Goal: Task Accomplishment & Management: Complete application form

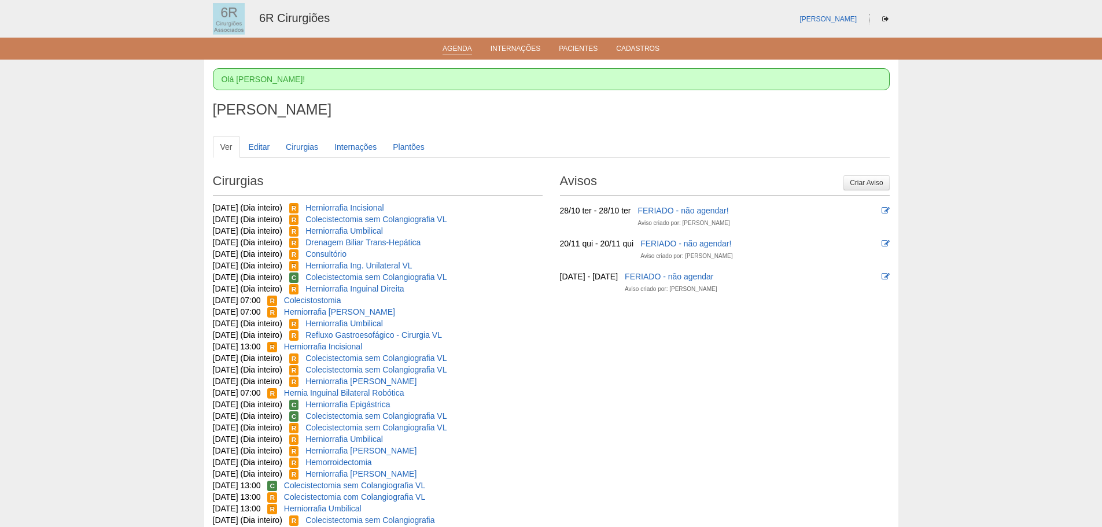
click at [469, 46] on link "Agenda" at bounding box center [458, 50] width 30 height 10
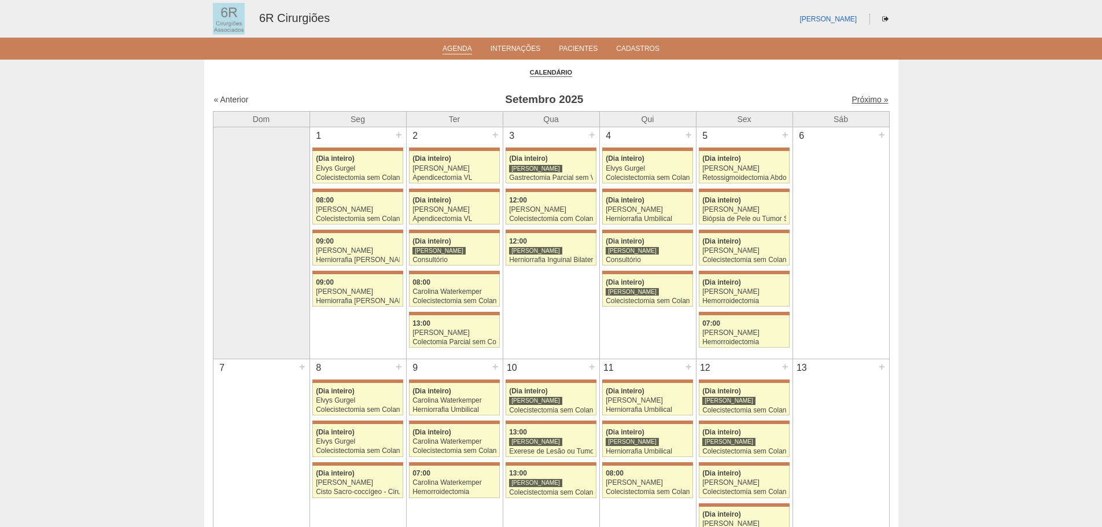
click at [870, 99] on link "Próximo »" at bounding box center [870, 99] width 36 height 9
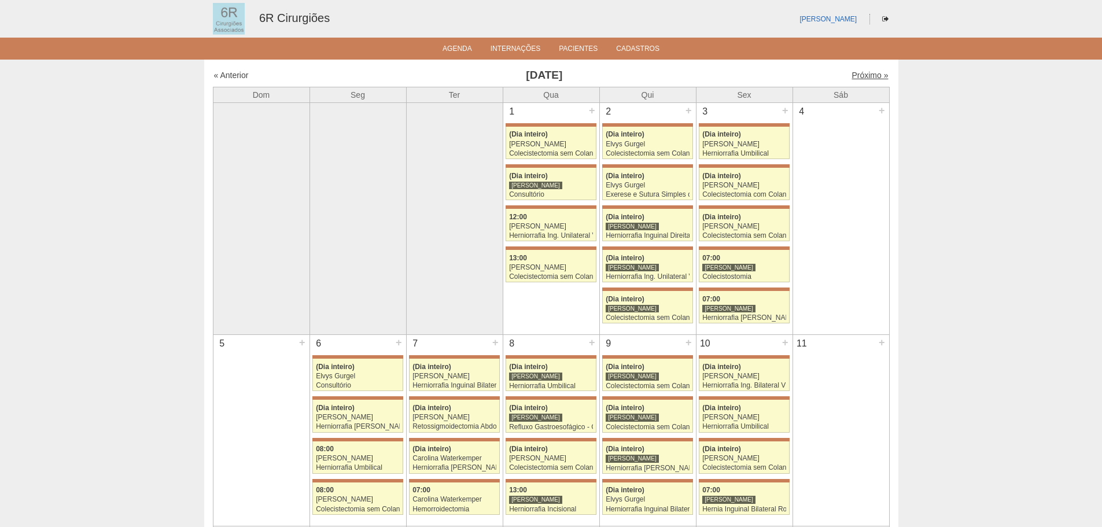
click at [855, 76] on link "Próximo »" at bounding box center [870, 75] width 36 height 9
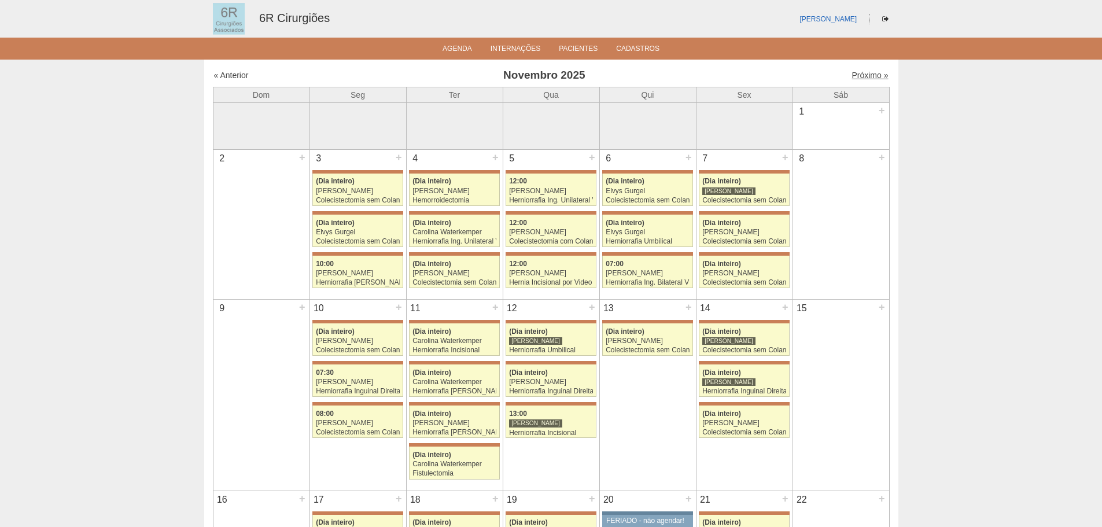
drag, startPoint x: 0, startPoint y: 0, endPoint x: 859, endPoint y: 75, distance: 861.9
click at [859, 75] on link "Próximo »" at bounding box center [870, 75] width 36 height 9
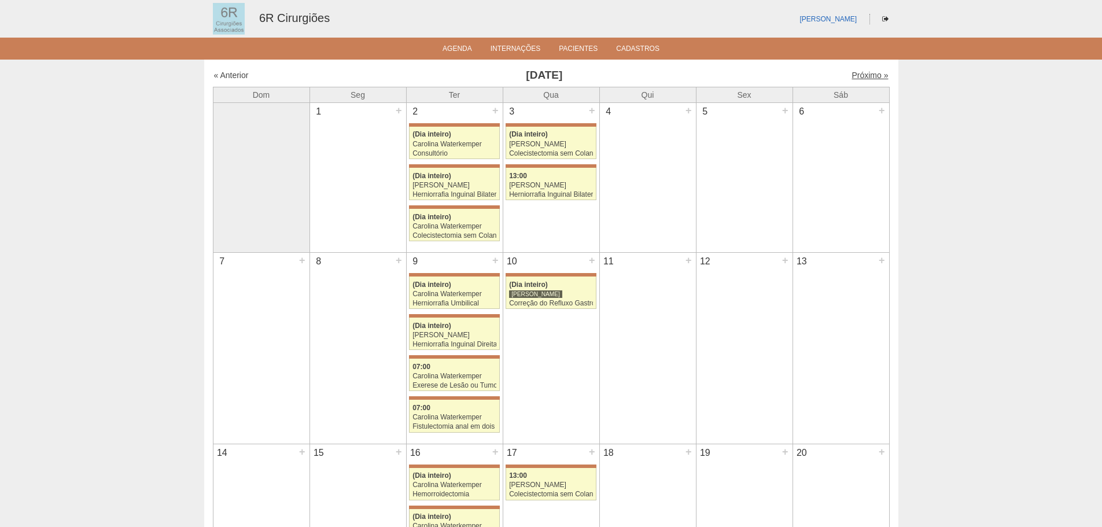
click at [862, 78] on link "Próximo »" at bounding box center [870, 75] width 36 height 9
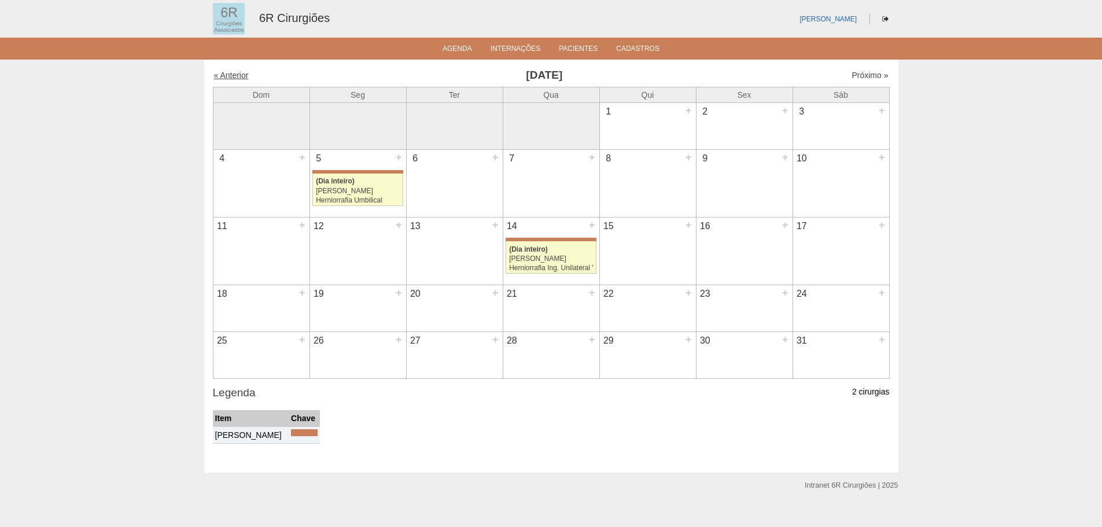
click at [230, 73] on link "« Anterior" at bounding box center [231, 75] width 35 height 9
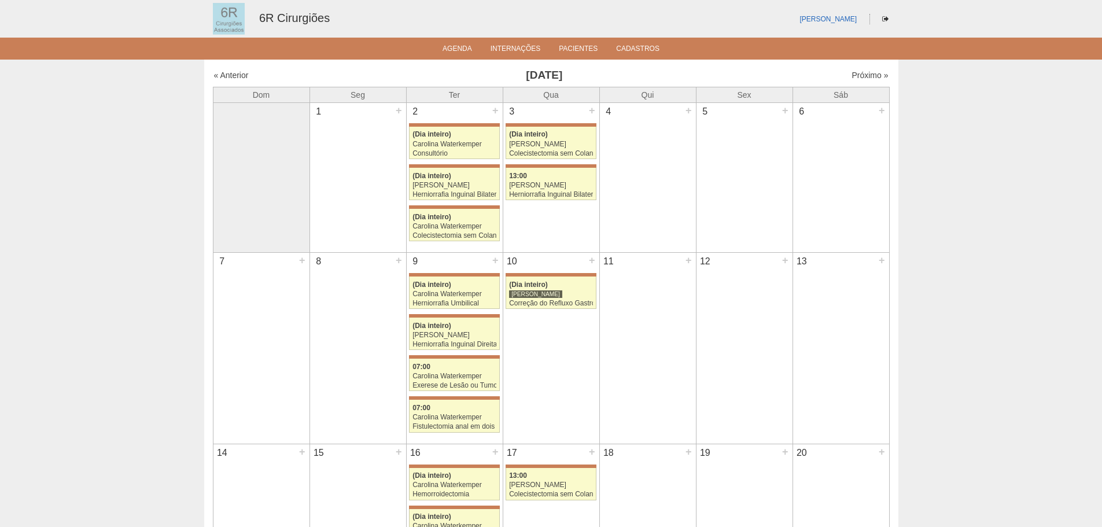
click at [547, 326] on td "10 + 71817 [PERSON_NAME] (Dia inteiro) [PERSON_NAME] Correção do Refluxo Gastro…" at bounding box center [551, 348] width 97 height 191
click at [591, 263] on div "+" at bounding box center [592, 260] width 10 height 15
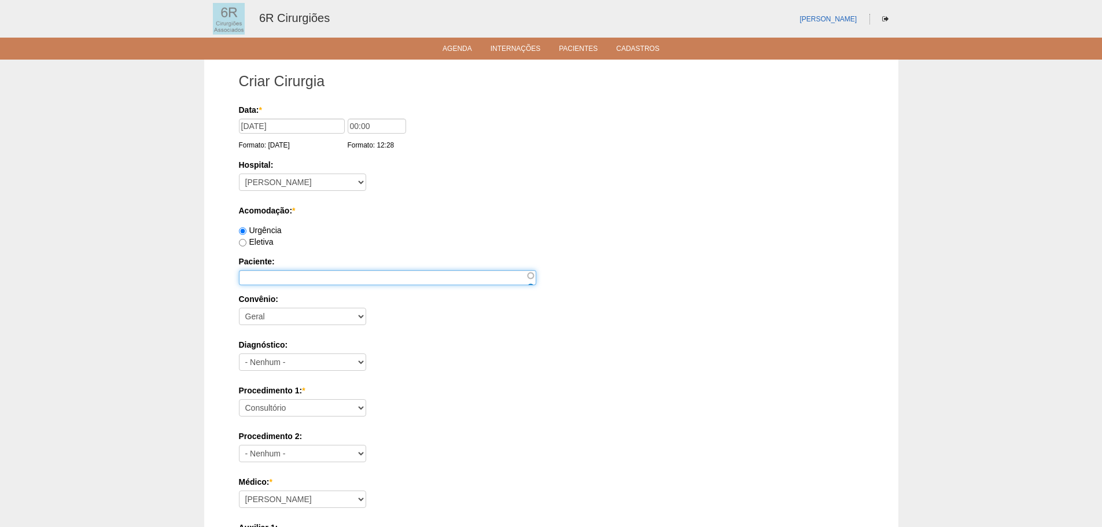
click at [318, 281] on input "Paciente:" at bounding box center [387, 277] width 297 height 15
paste input "[PERSON_NAME]"
type input "[PERSON_NAME]"
click at [361, 309] on select "- Nenhum - Geral" at bounding box center [302, 316] width 127 height 17
click at [239, 308] on select "- Nenhum - Geral" at bounding box center [302, 316] width 127 height 17
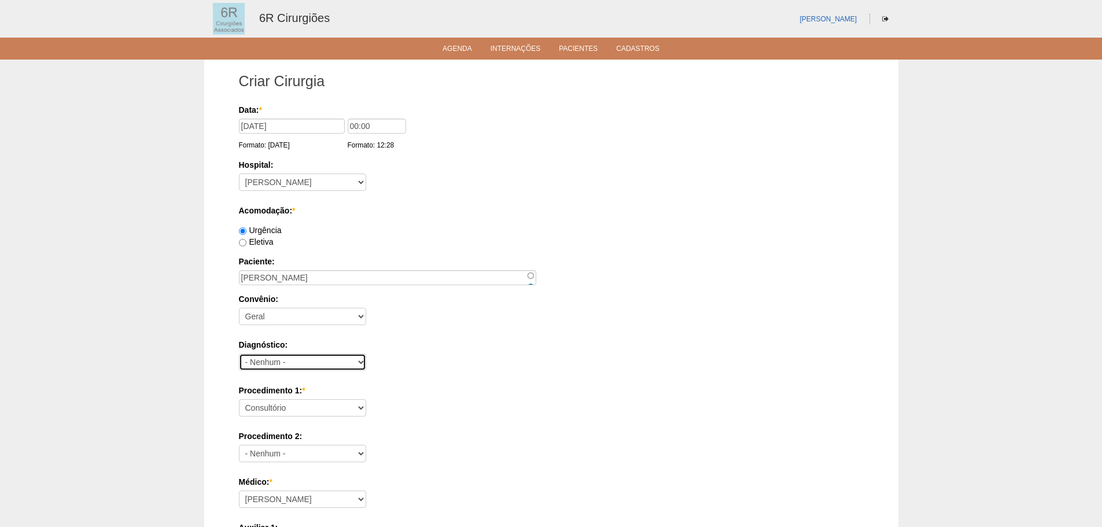
click at [350, 358] on select "- Nenhum - Abdome Agudo Abscesso Hepático Abscesso Perianal Abscesso Peritoneal…" at bounding box center [302, 362] width 127 height 17
select select "66470"
click at [239, 354] on select "- Nenhum - Abdome Agudo Abscesso Hepático Abscesso Perianal Abscesso Peritoneal…" at bounding box center [302, 362] width 127 height 17
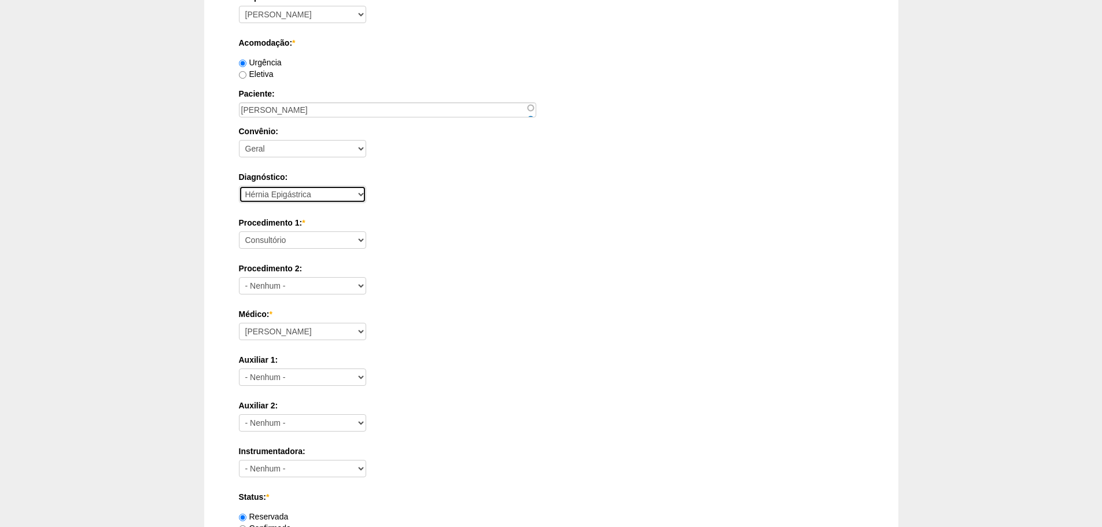
scroll to position [174, 0]
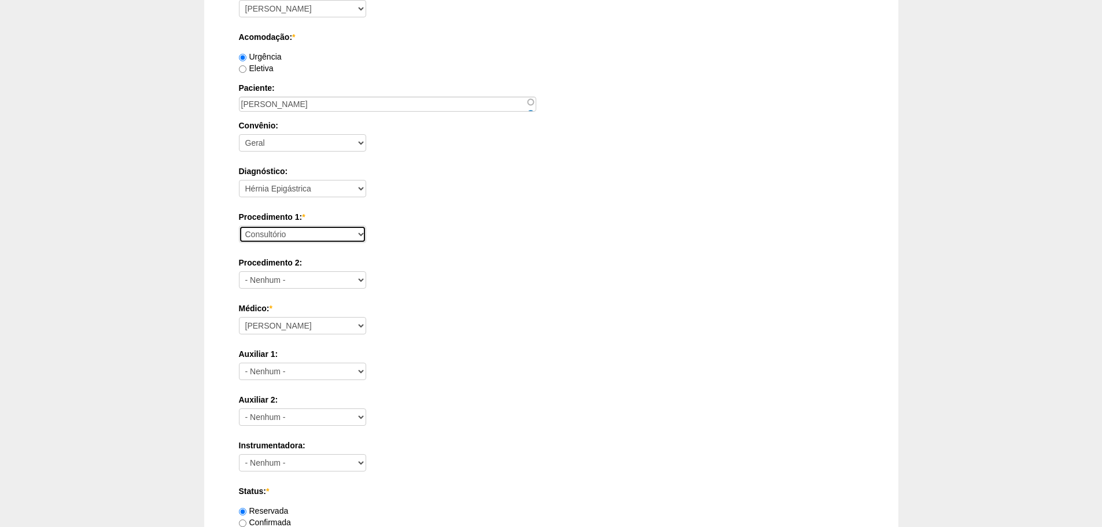
click at [280, 231] on select "Consultório Abscesso Hepático - Drenagem Abscesso perianal Amputação Abdômino P…" at bounding box center [302, 234] width 127 height 17
click at [455, 229] on div "Procedimento 1: * Consultório Abscesso Hepático - Drenagem Abscesso perianal Am…" at bounding box center [551, 230] width 625 height 38
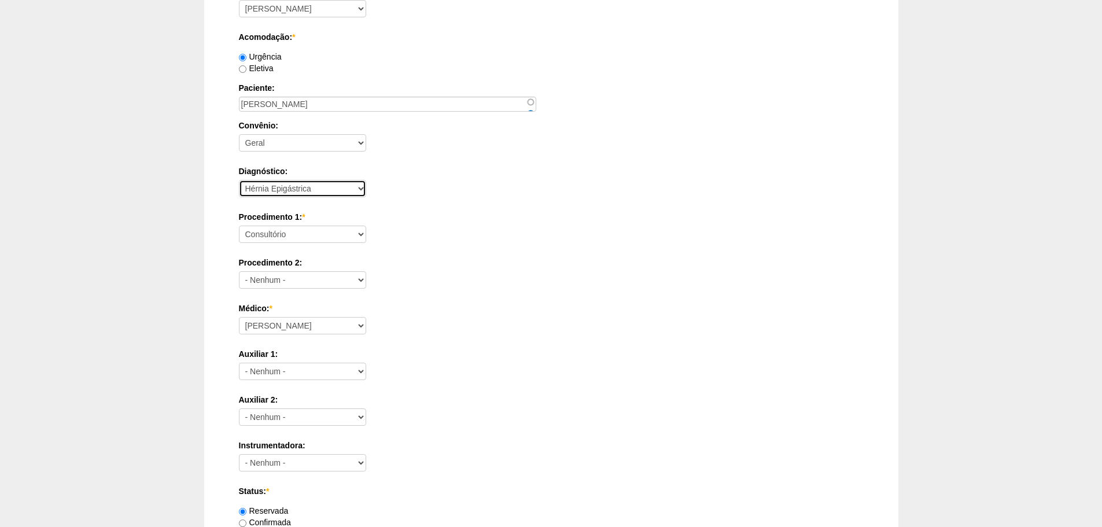
click at [343, 188] on select "- Nenhum - Abdome Agudo Abscesso Hepático Abscesso Perianal Abscesso Peritoneal…" at bounding box center [302, 188] width 127 height 17
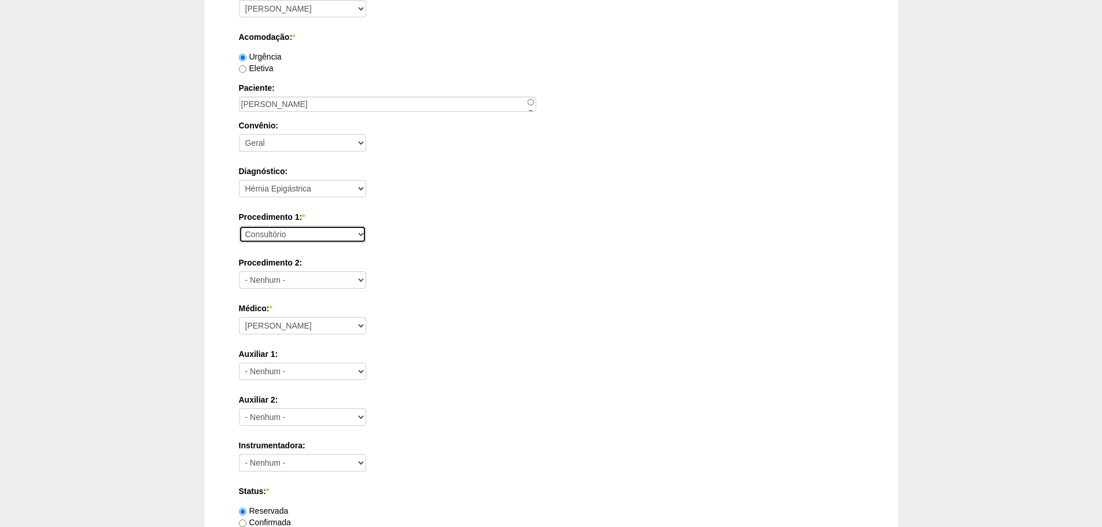
click at [346, 233] on select "Consultório Abscesso Hepático - Drenagem Abscesso perianal Amputação Abdômino P…" at bounding box center [302, 234] width 127 height 17
click at [239, 226] on select "Consultório Abscesso Hepático - Drenagem Abscesso perianal Amputação Abdômino P…" at bounding box center [302, 234] width 127 height 17
click at [345, 235] on select "Consultório Abscesso Hepático - Drenagem Abscesso perianal Amputação Abdômino P…" at bounding box center [302, 234] width 127 height 17
select select "66650"
click at [239, 226] on select "Consultório Abscesso Hepático - Drenagem Abscesso perianal Amputação Abdômino P…" at bounding box center [302, 234] width 127 height 17
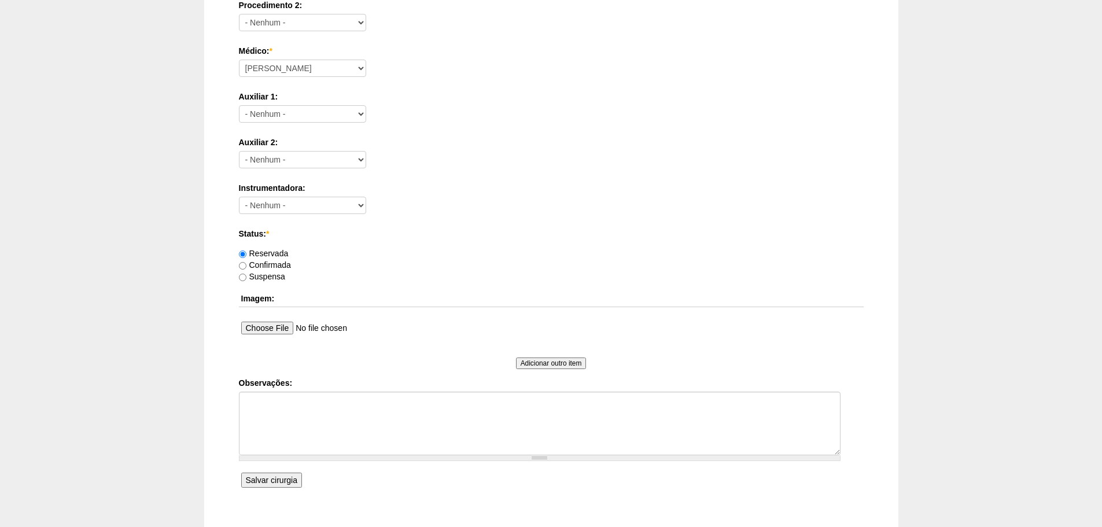
scroll to position [463, 0]
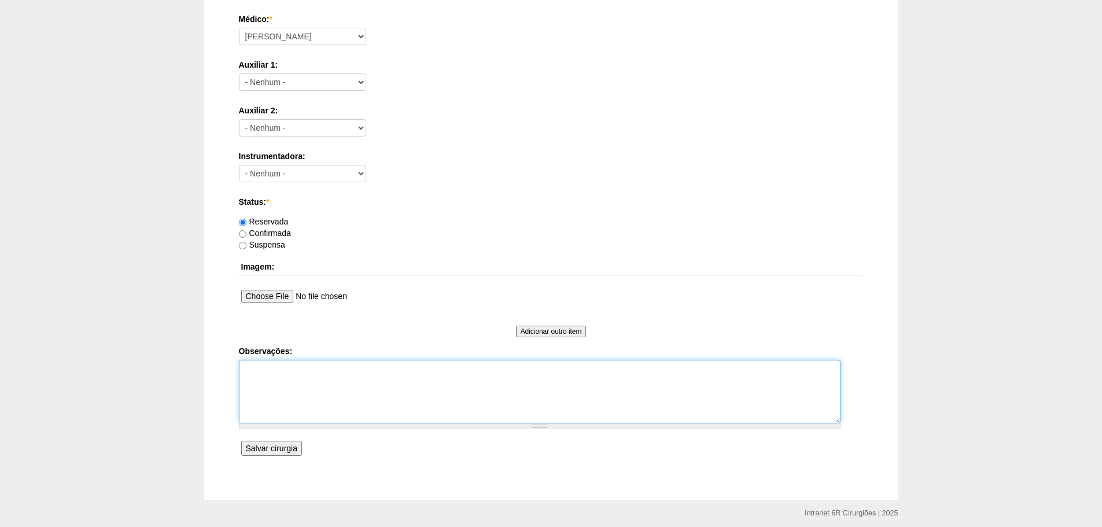
drag, startPoint x: 411, startPoint y: 405, endPoint x: 411, endPoint y: 391, distance: 14.5
click at [411, 404] on textarea "Observações:" at bounding box center [540, 392] width 602 height 64
type textarea "h"
type textarea "HÉRNIA EPIGASTRICA"
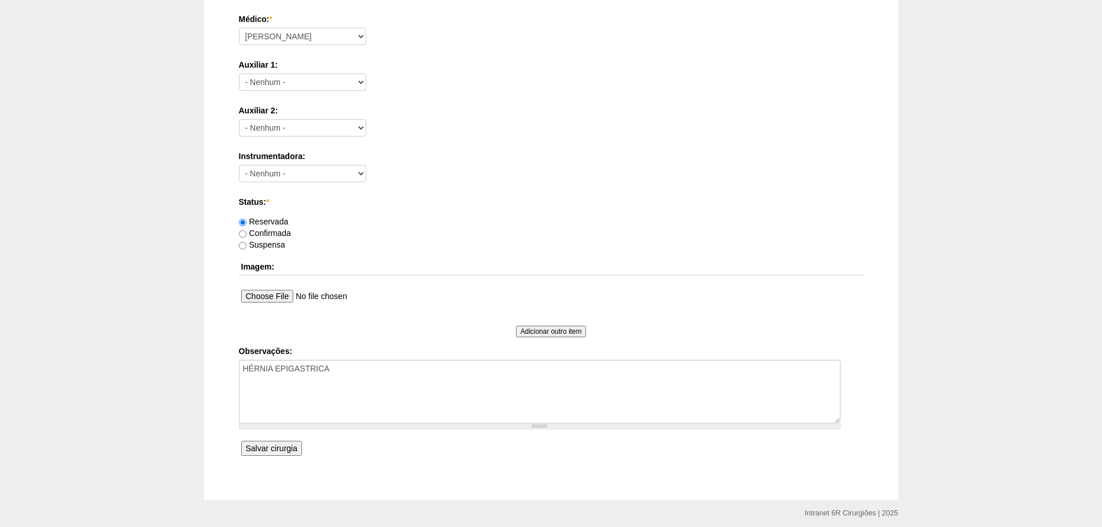
click at [288, 453] on input "Salvar cirurgia" at bounding box center [271, 448] width 61 height 15
